Goal: Book appointment/travel/reservation

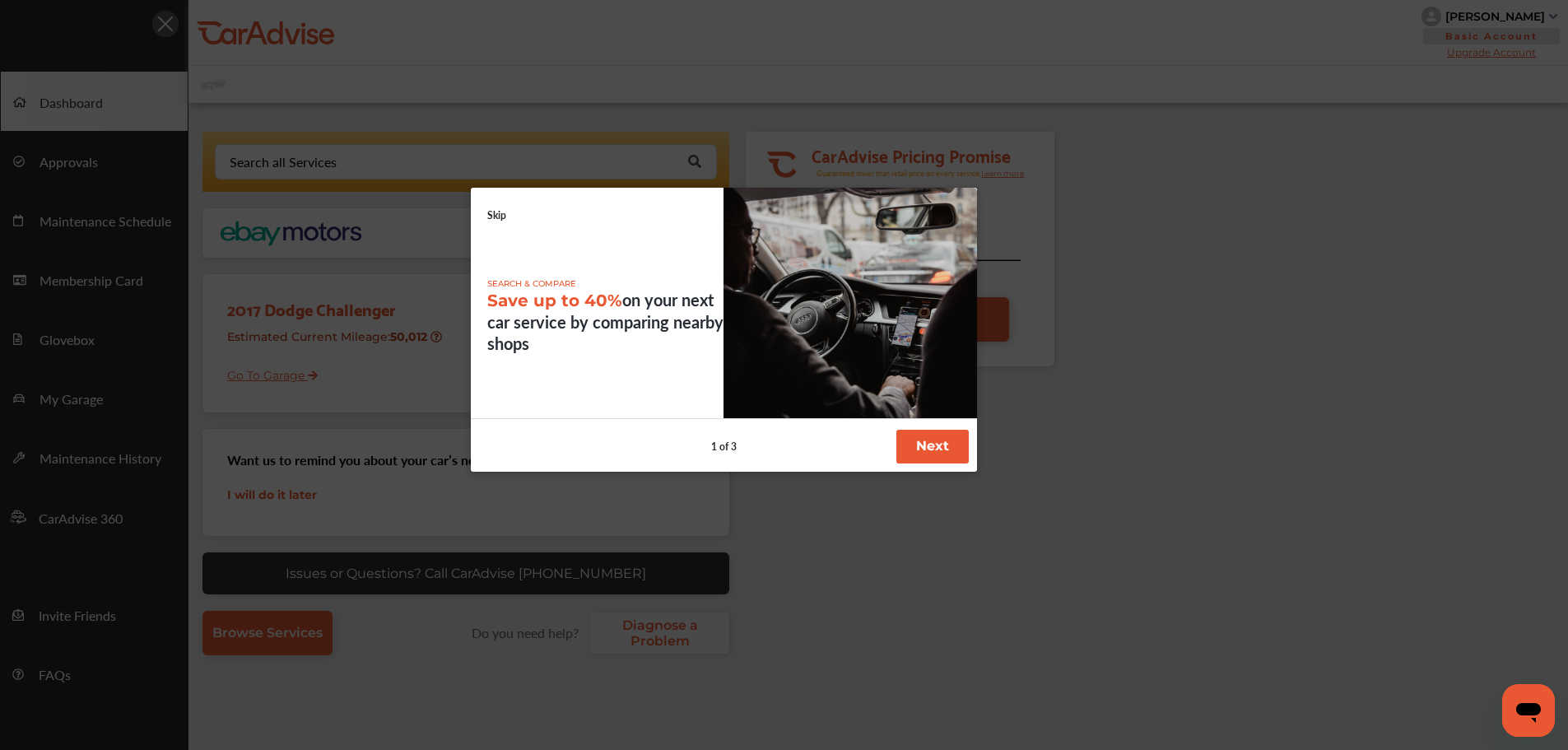
click at [924, 462] on button "Next" at bounding box center [932, 446] width 73 height 34
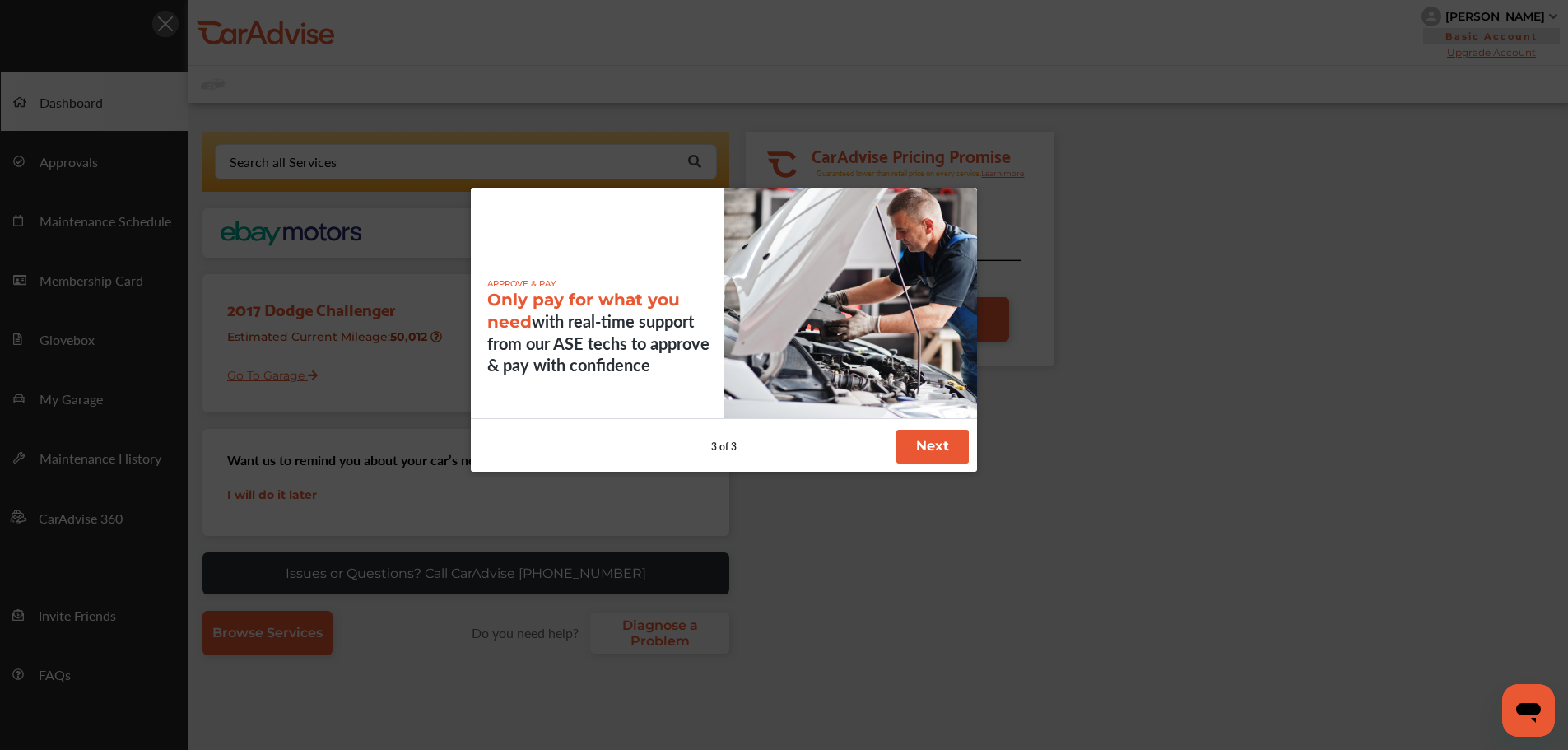
click at [924, 462] on button "Next" at bounding box center [932, 446] width 73 height 34
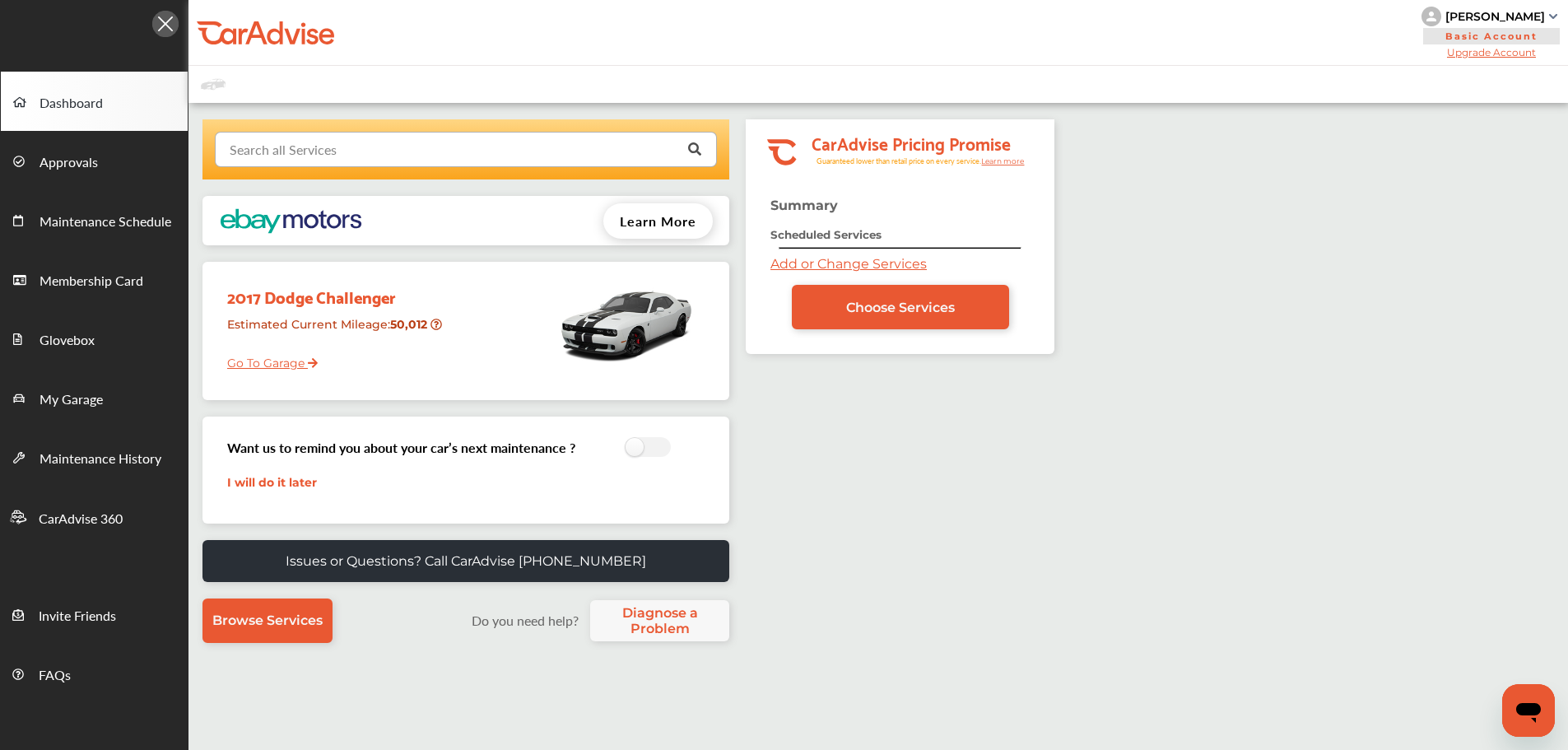
click at [437, 146] on input "text" at bounding box center [462, 148] width 491 height 32
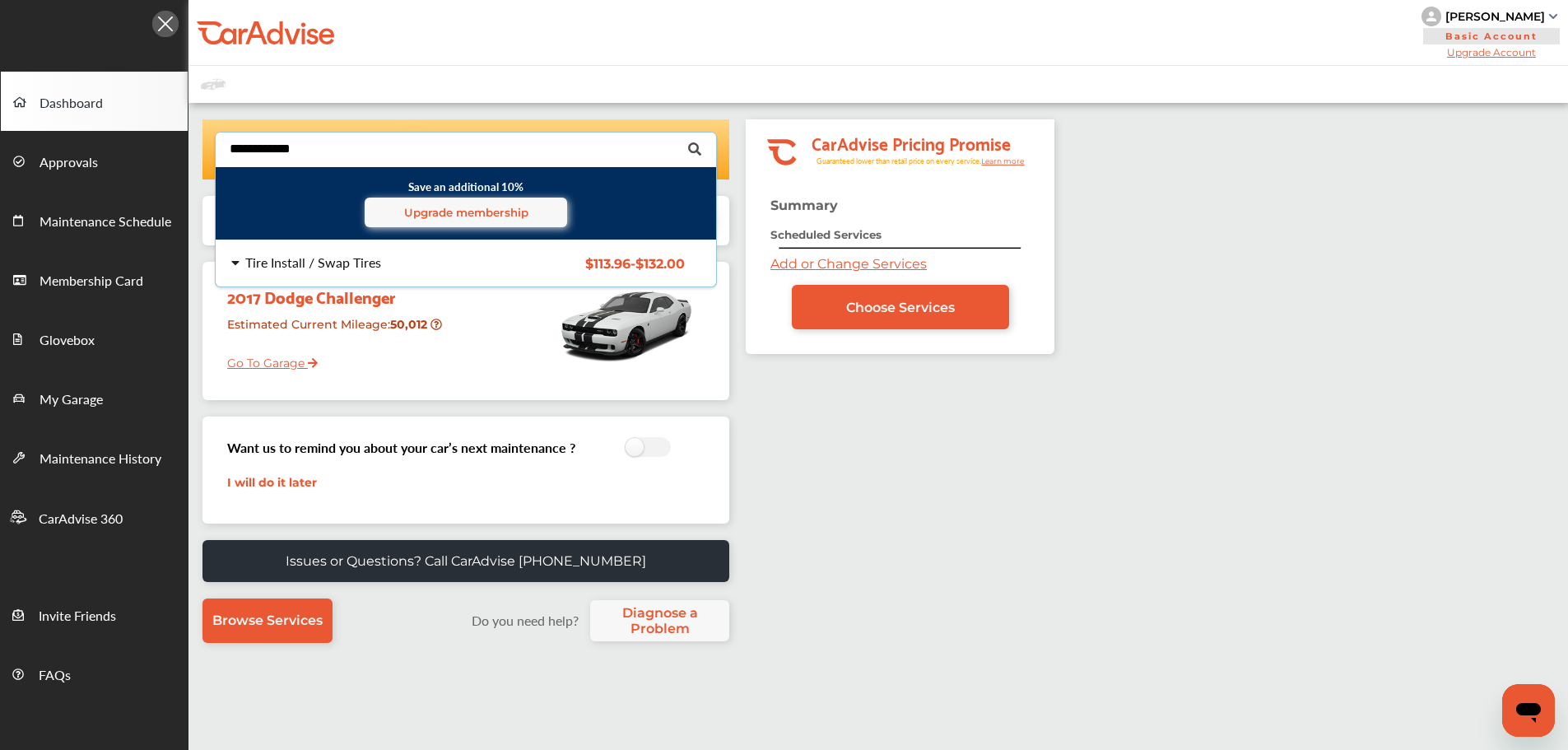
type input "**********"
click at [367, 273] on div "Tire Install / Swap Tires $113.96 - $132.00 Tire Install / Swap Tires $113.96 -…" at bounding box center [466, 263] width 527 height 46
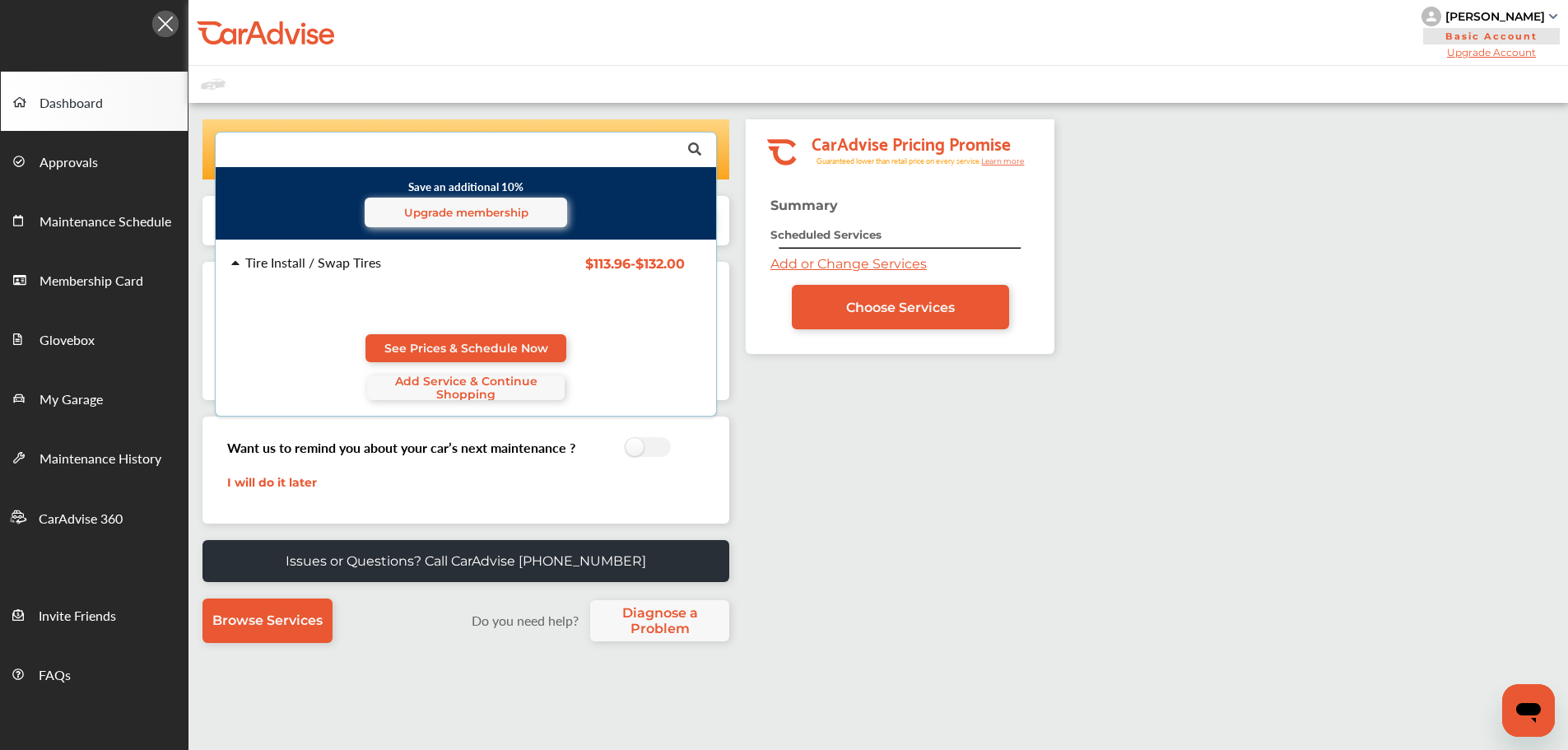
click at [507, 401] on div "Tire Install / Swap Tires $113.96 - $132.00 Tire Install / Swap Tires $113.96 -…" at bounding box center [466, 328] width 527 height 176
click at [526, 392] on span "Add Service & Continue Shopping" at bounding box center [466, 387] width 198 height 27
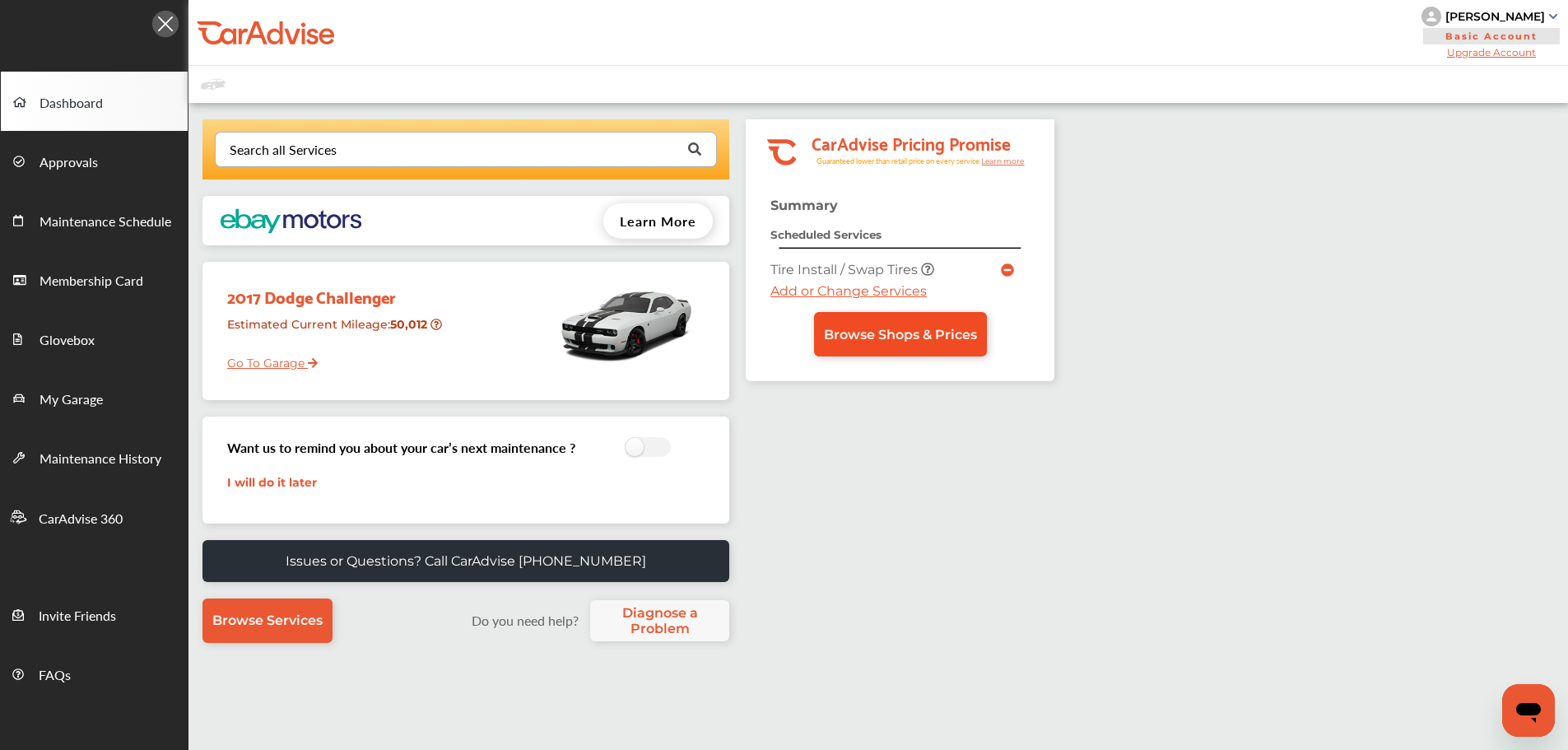
click at [875, 340] on span "Browse Shops & Prices" at bounding box center [901, 334] width 153 height 16
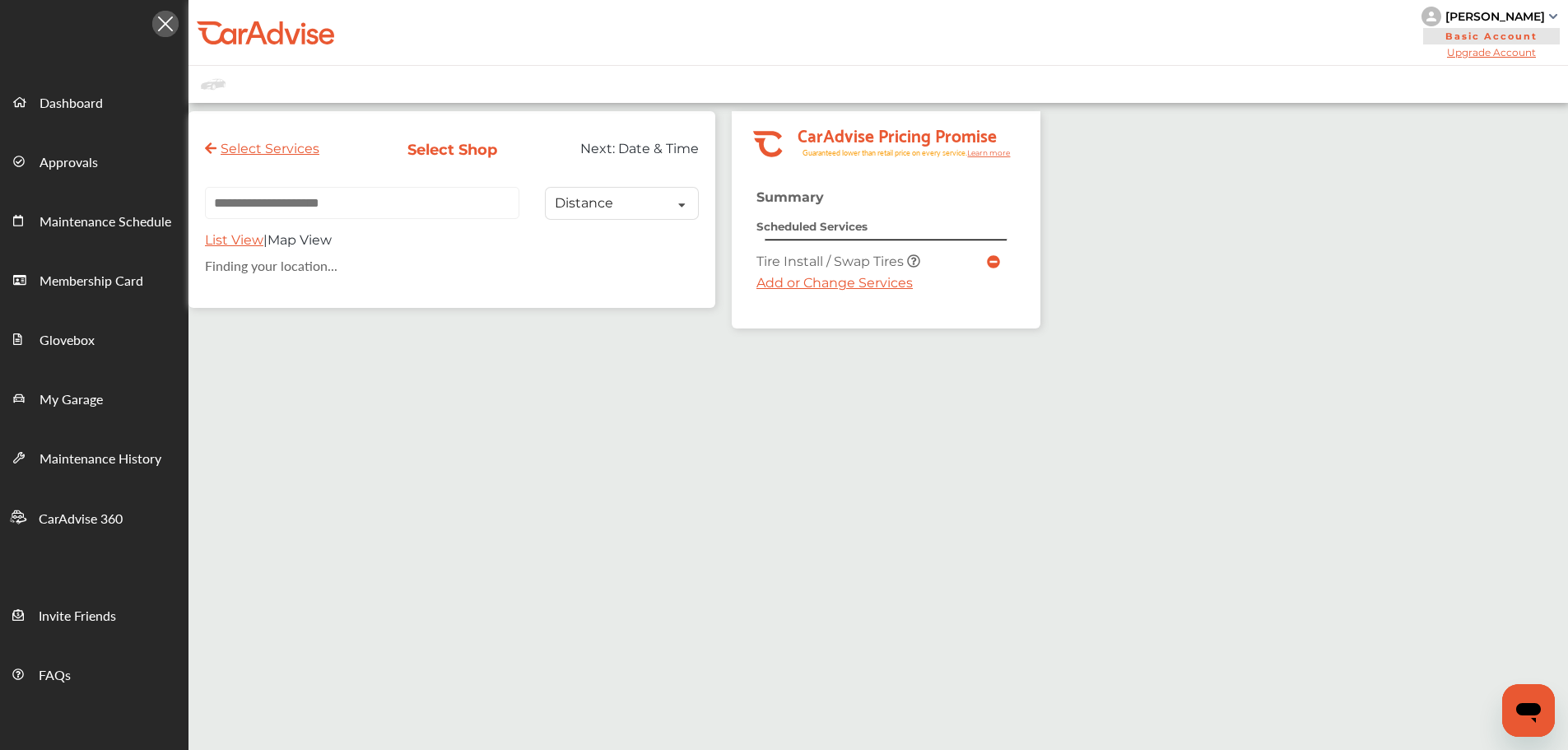
click at [398, 207] on input "text" at bounding box center [363, 202] width 315 height 32
paste input "**********"
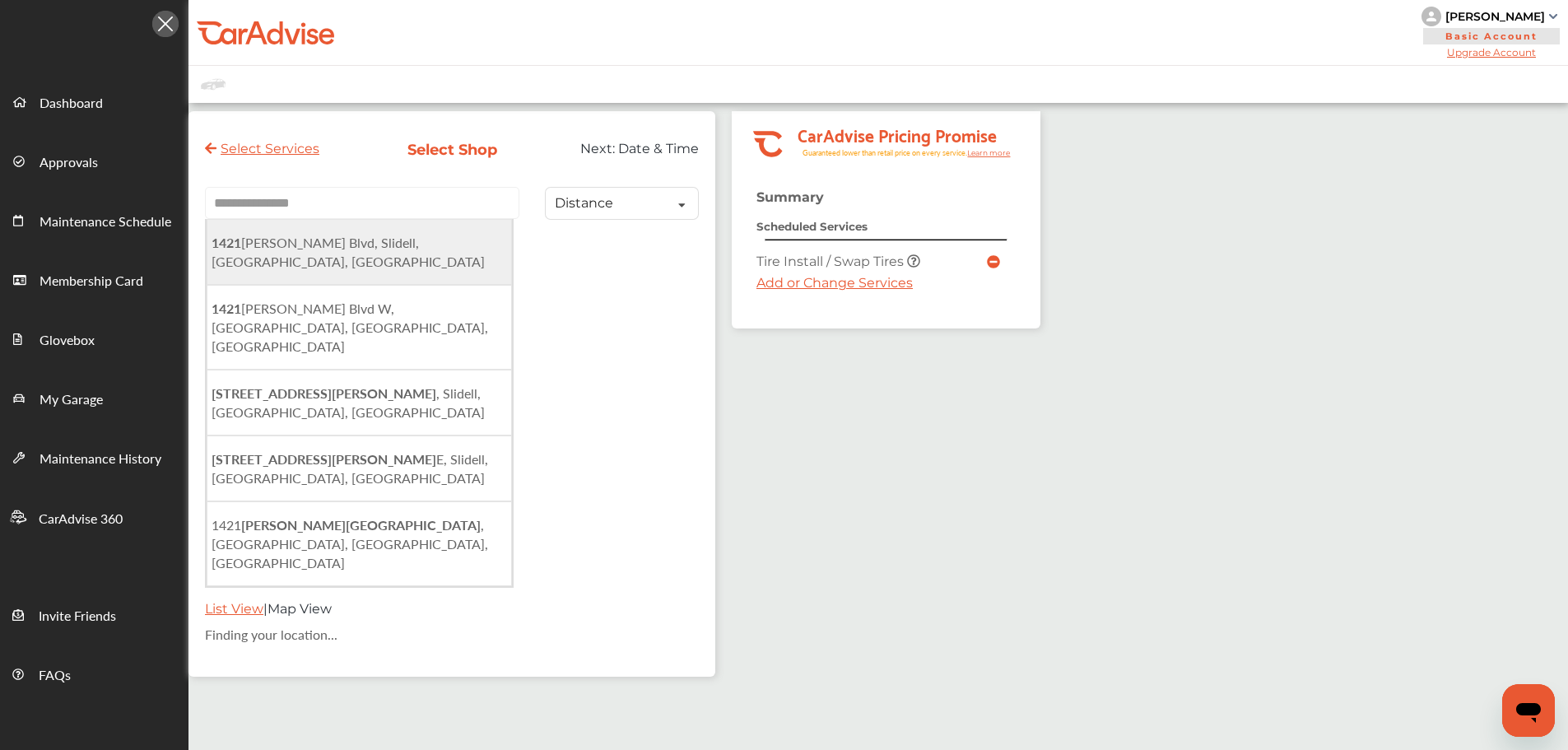
click at [412, 254] on li "[STREET_ADDRESS][PERSON_NAME]" at bounding box center [360, 252] width 306 height 66
type input "**********"
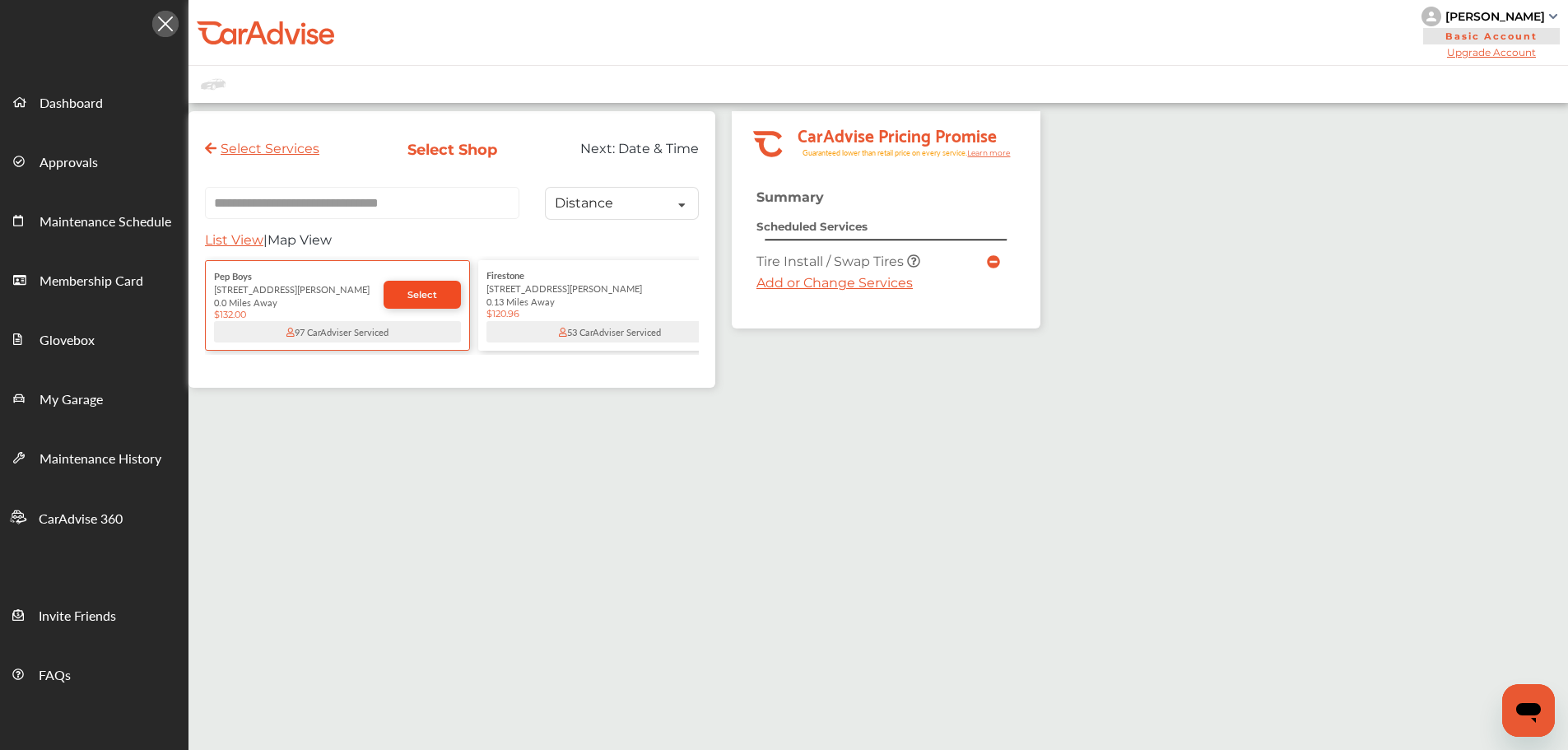
click at [403, 297] on link "Select" at bounding box center [422, 294] width 77 height 28
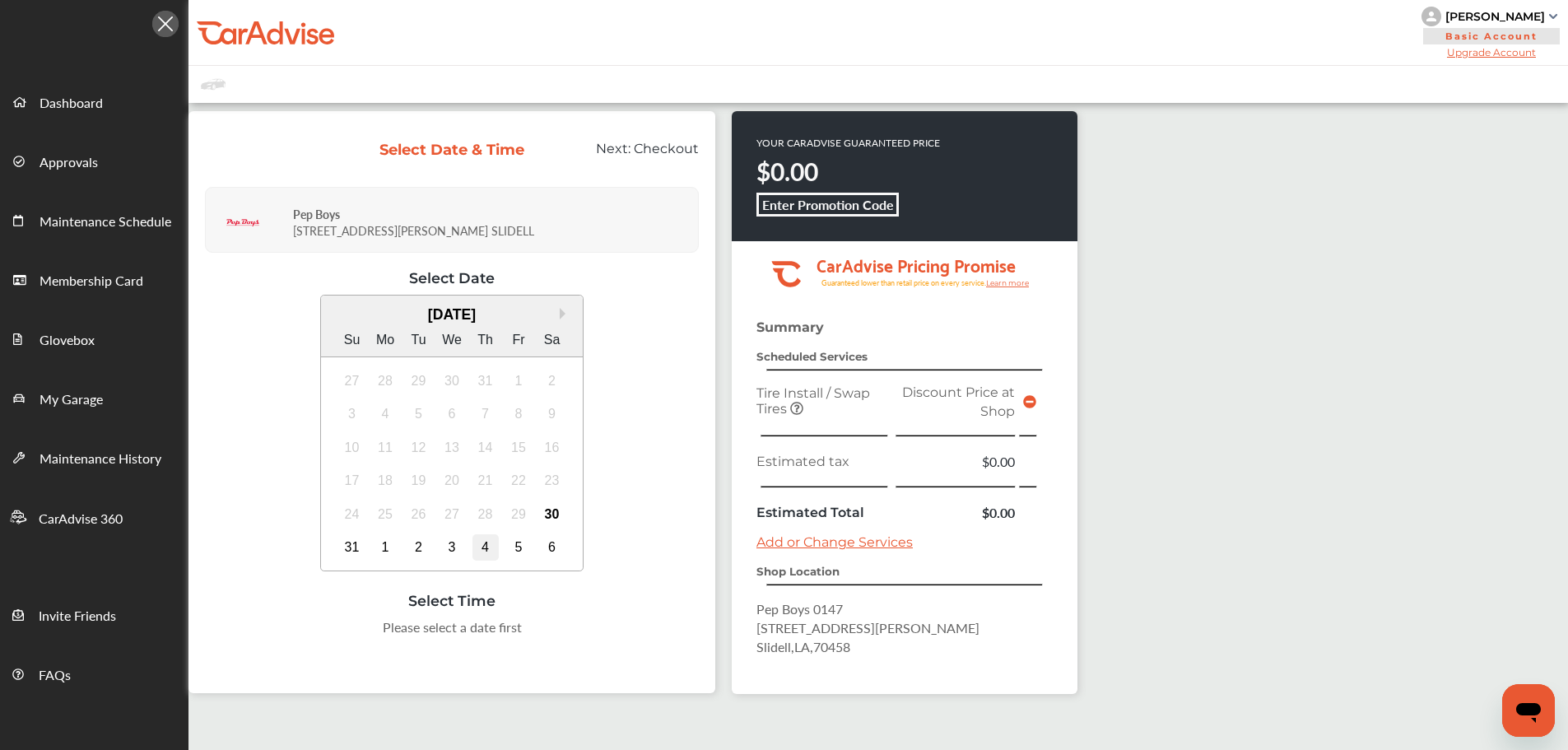
click at [480, 545] on div "4" at bounding box center [486, 548] width 27 height 27
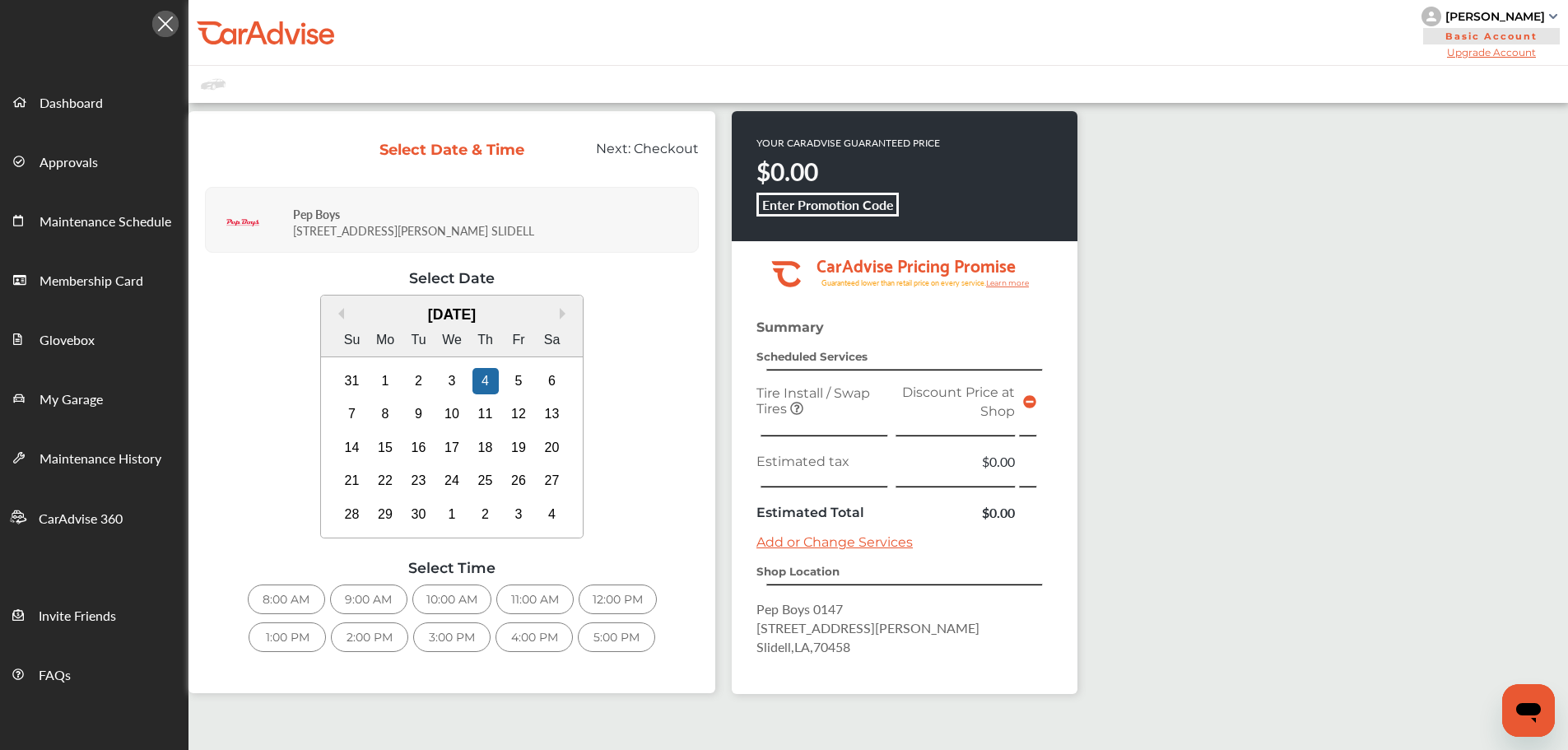
click at [370, 599] on div "9:00 AM" at bounding box center [369, 599] width 77 height 29
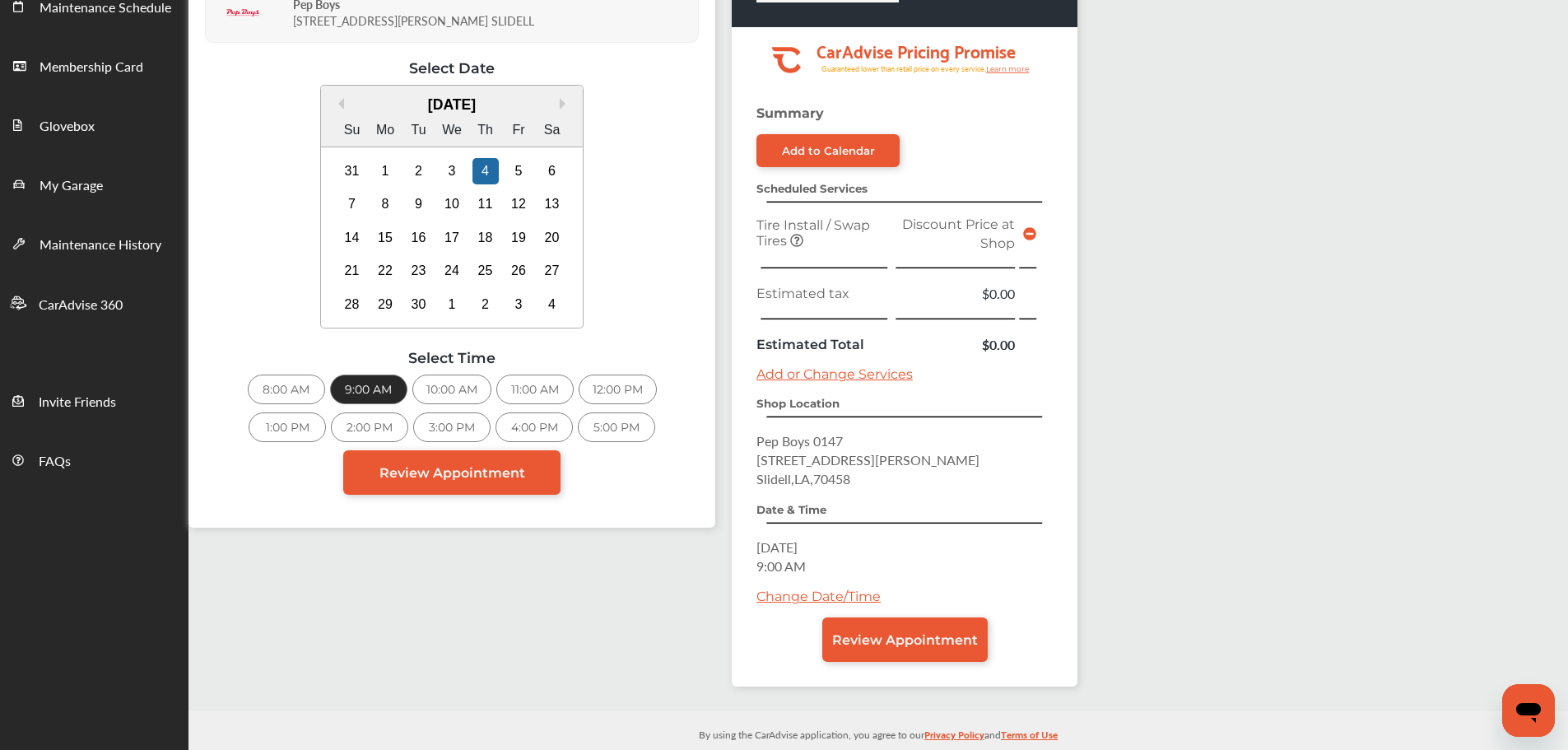
scroll to position [235, 0]
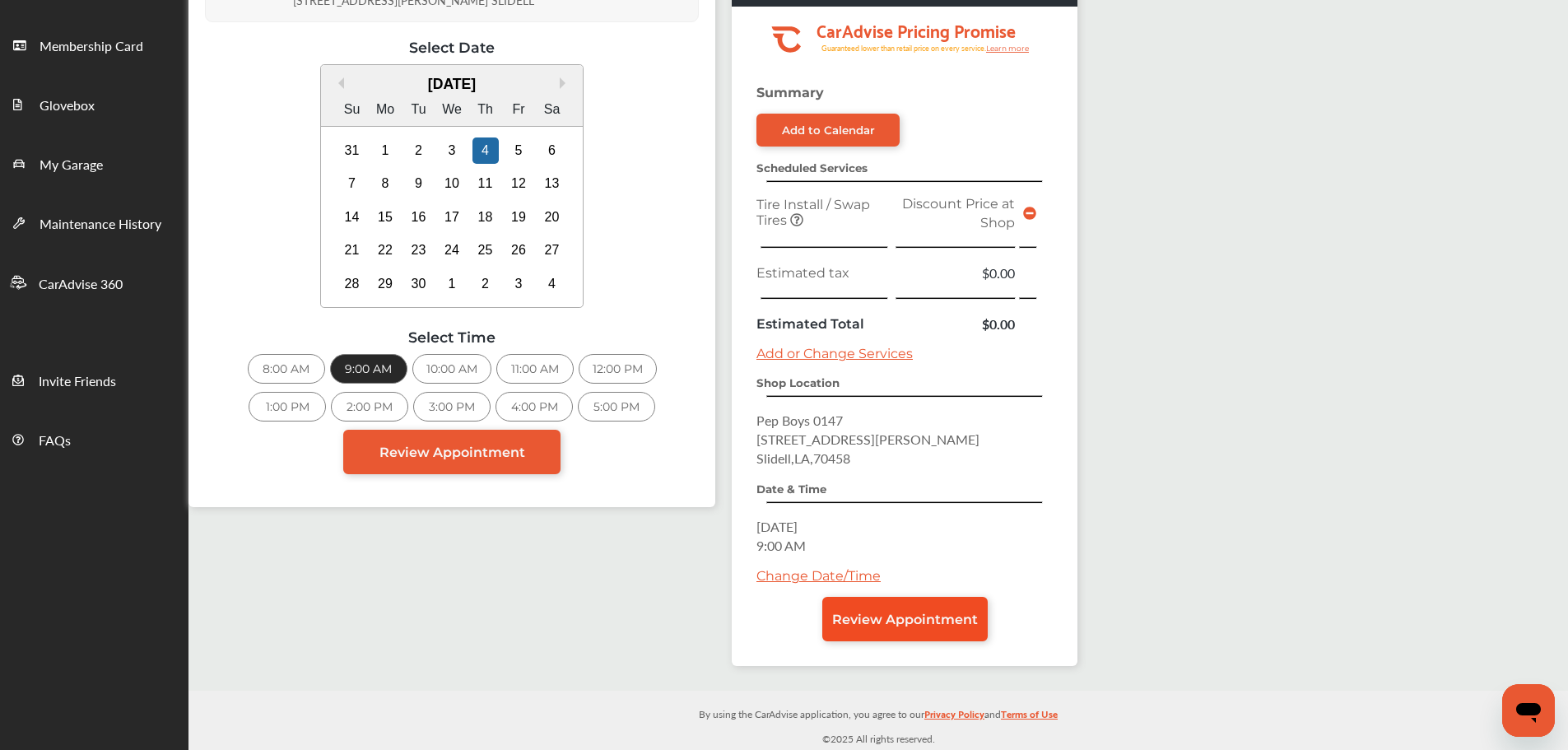
click at [899, 623] on span "Review Appointment" at bounding box center [905, 619] width 145 height 16
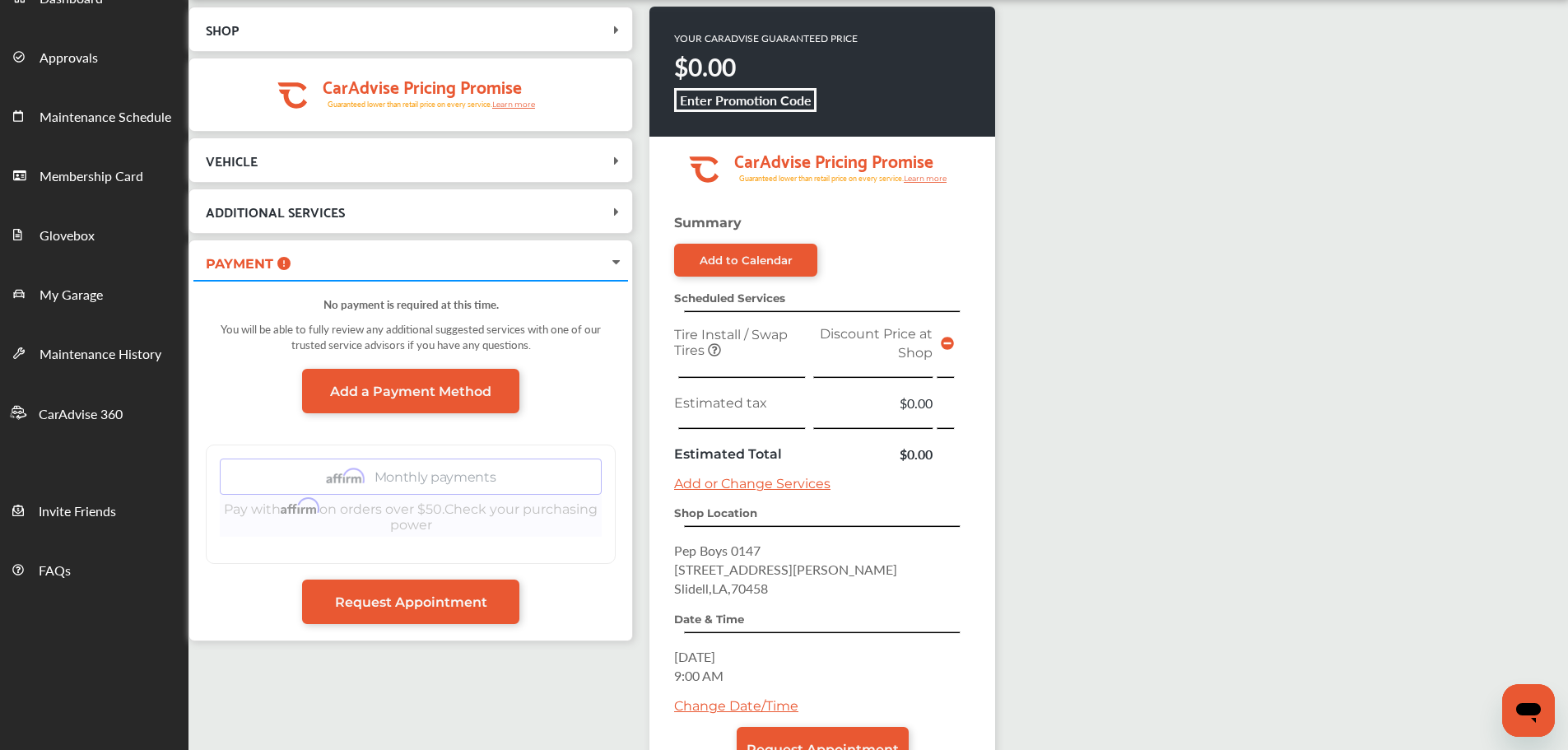
scroll to position [235, 0]
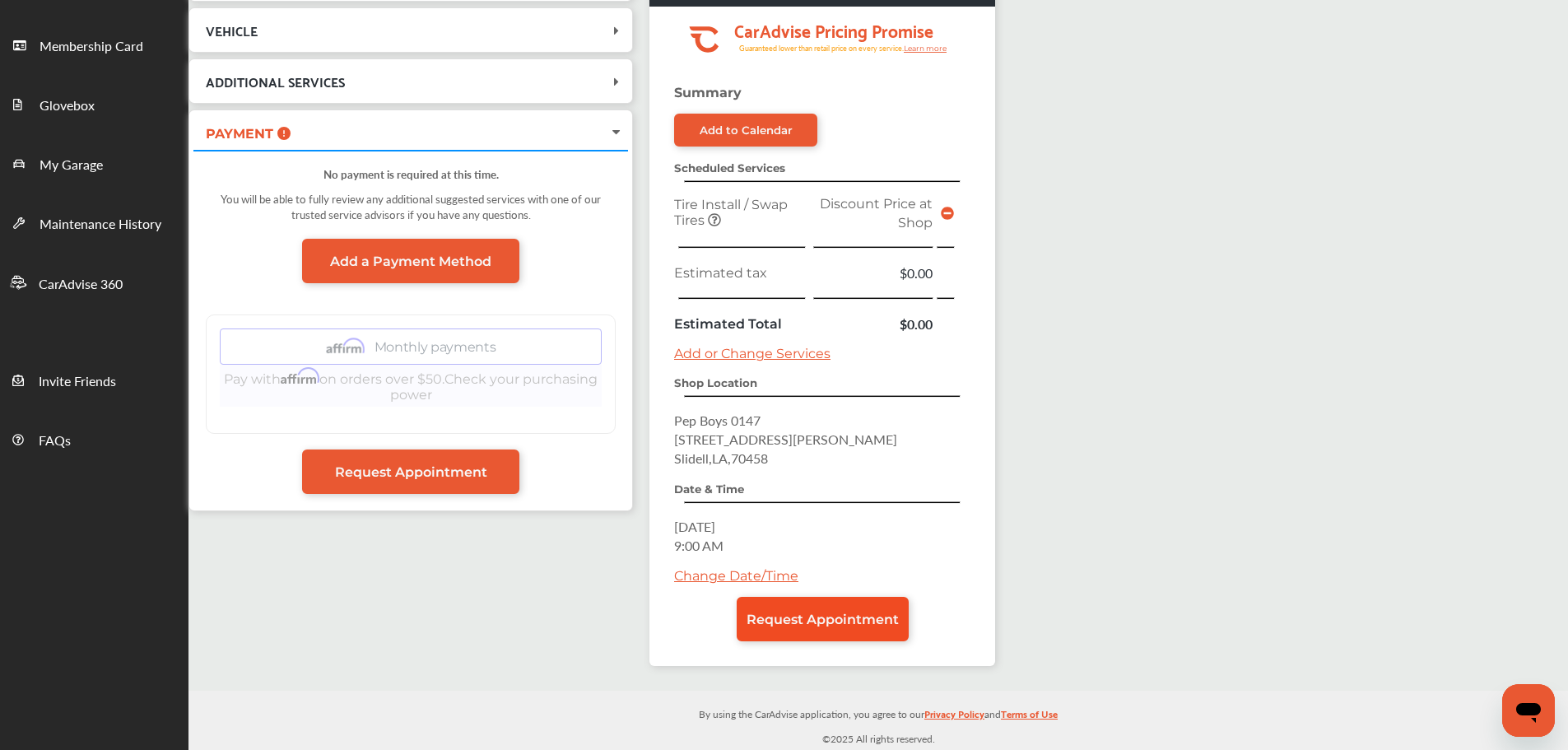
click at [845, 623] on span "Request Appointment" at bounding box center [823, 619] width 153 height 16
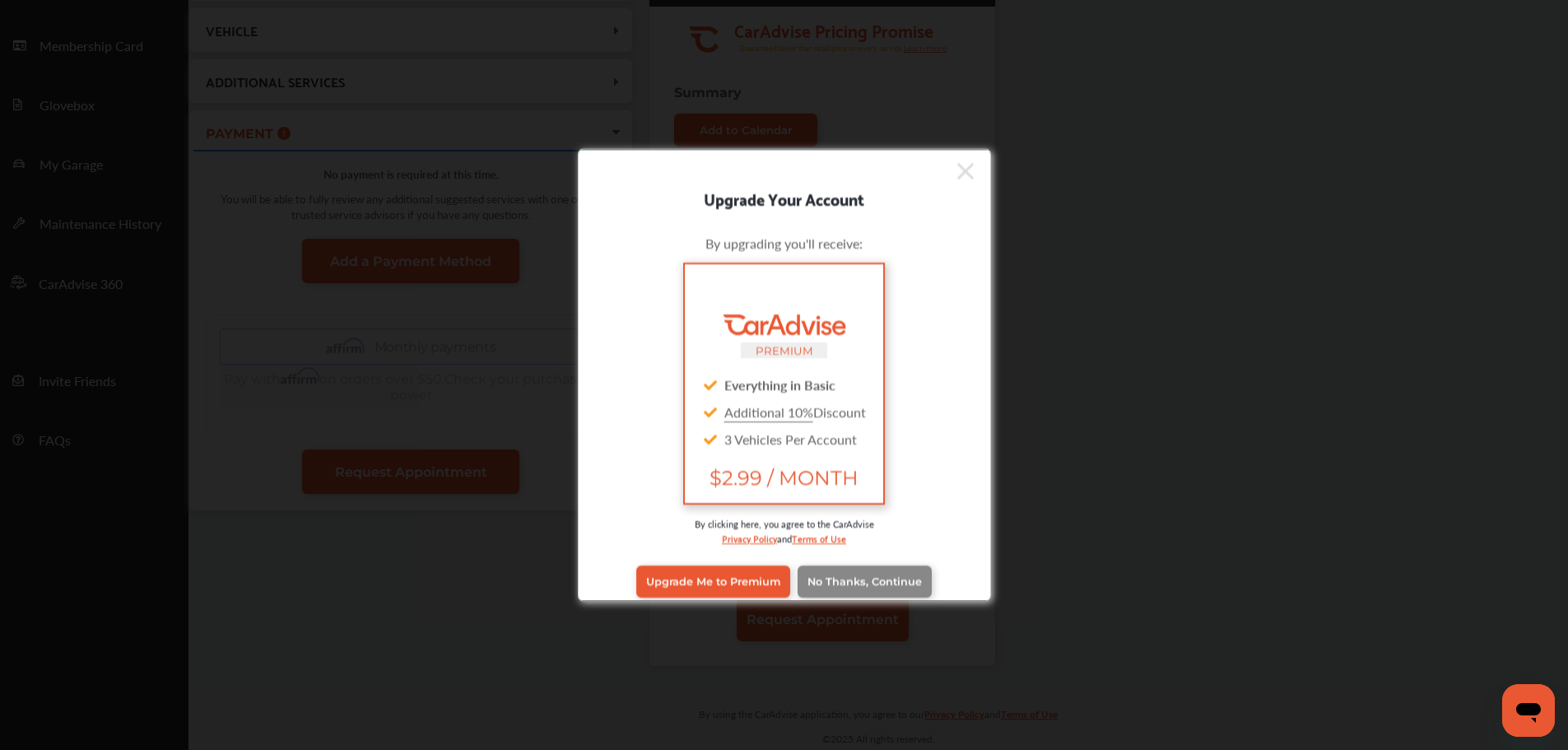
click at [837, 578] on span "No Thanks, Continue" at bounding box center [865, 581] width 114 height 12
